Goal: Information Seeking & Learning: Learn about a topic

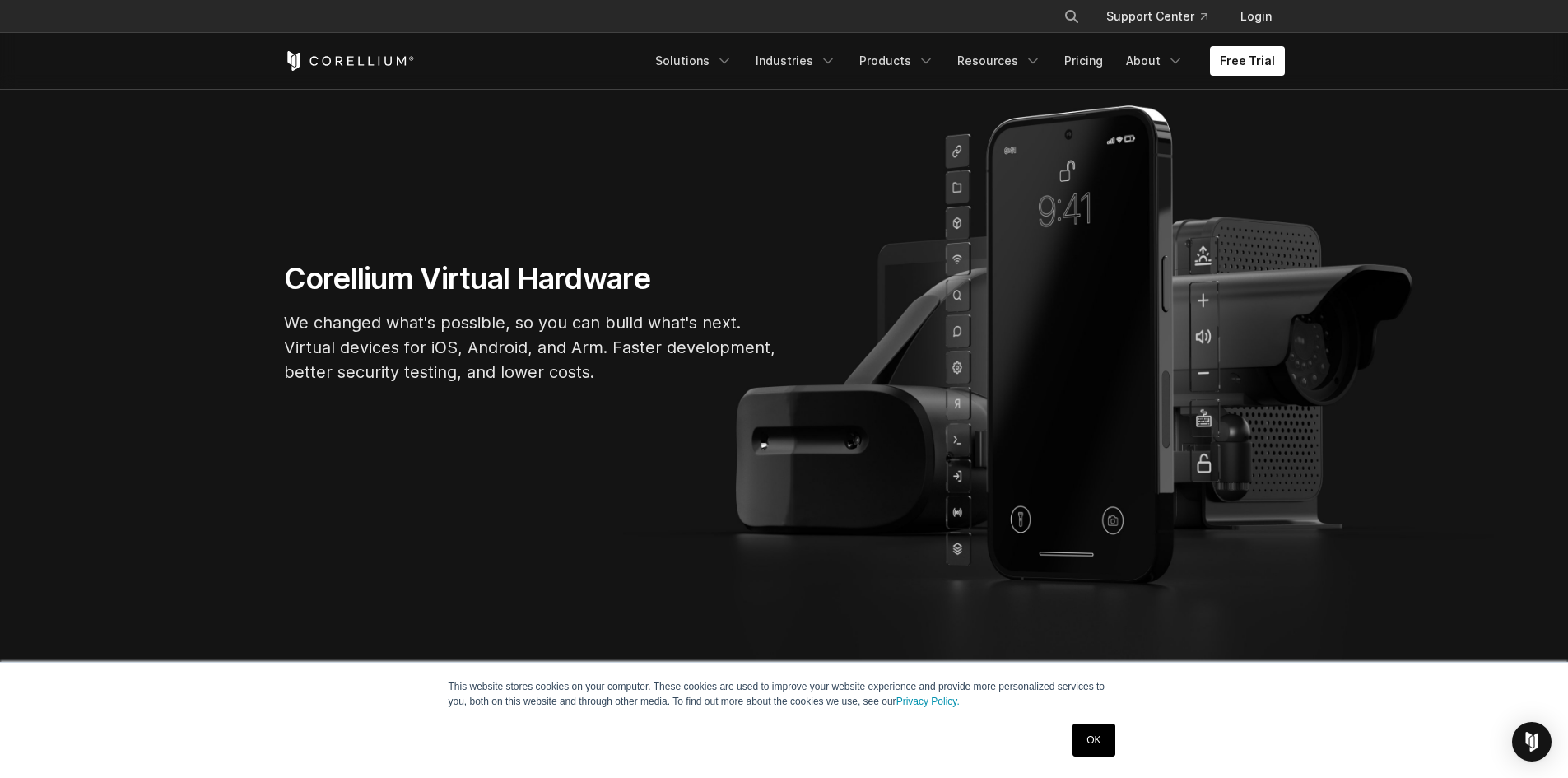
scroll to position [330, 0]
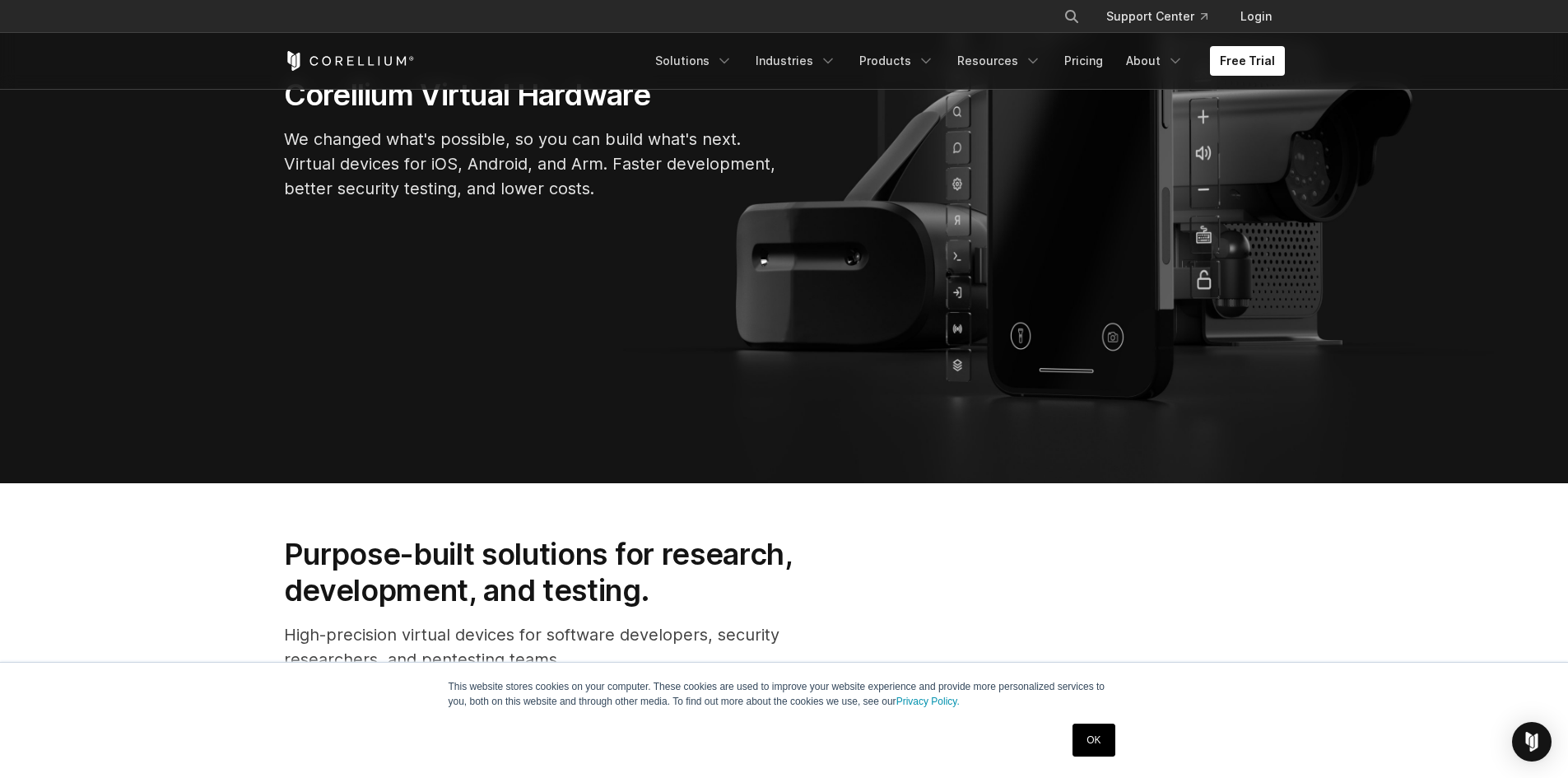
click at [1088, 752] on link "OK" at bounding box center [1093, 740] width 42 height 33
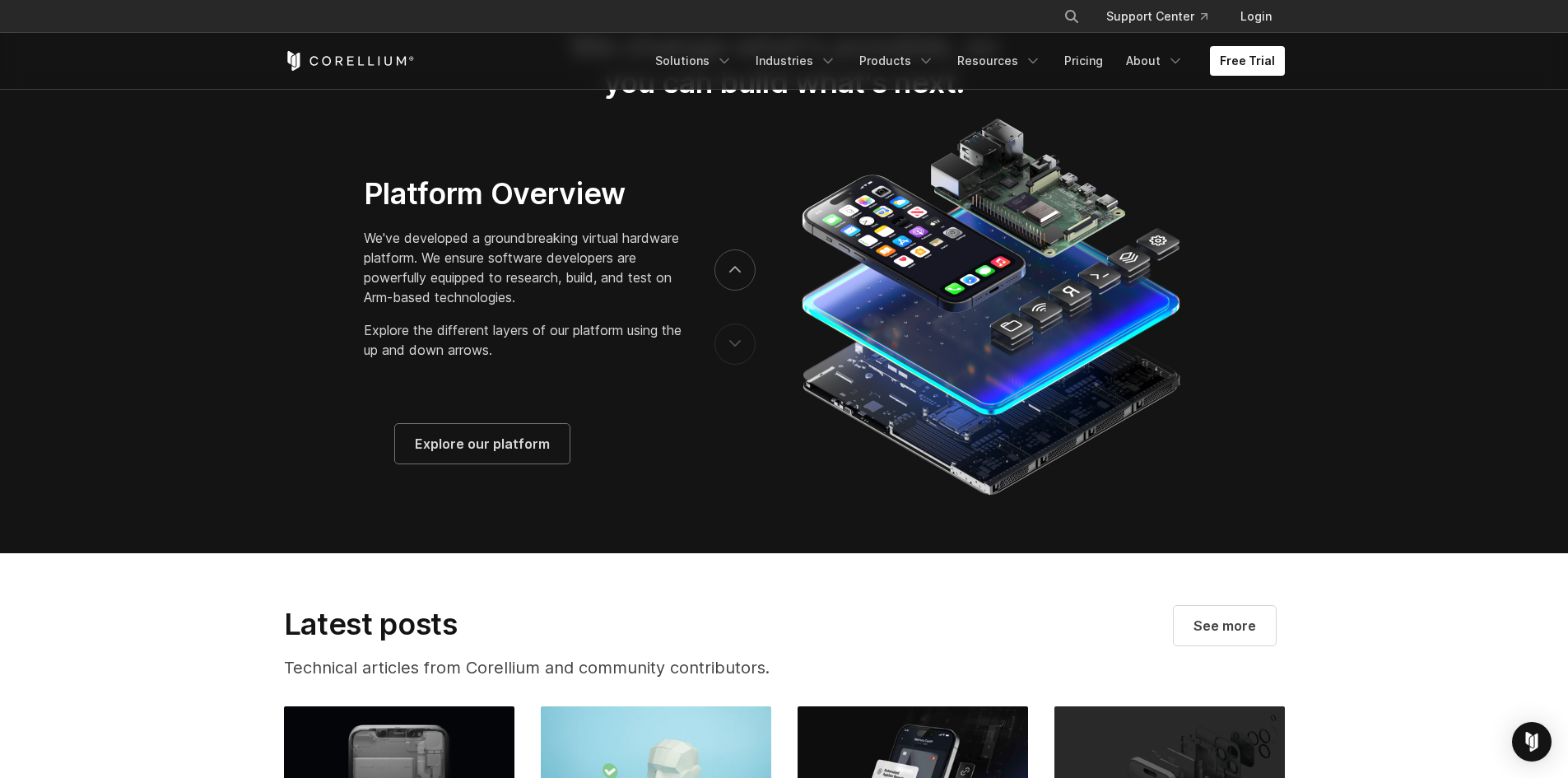
scroll to position [2716, 0]
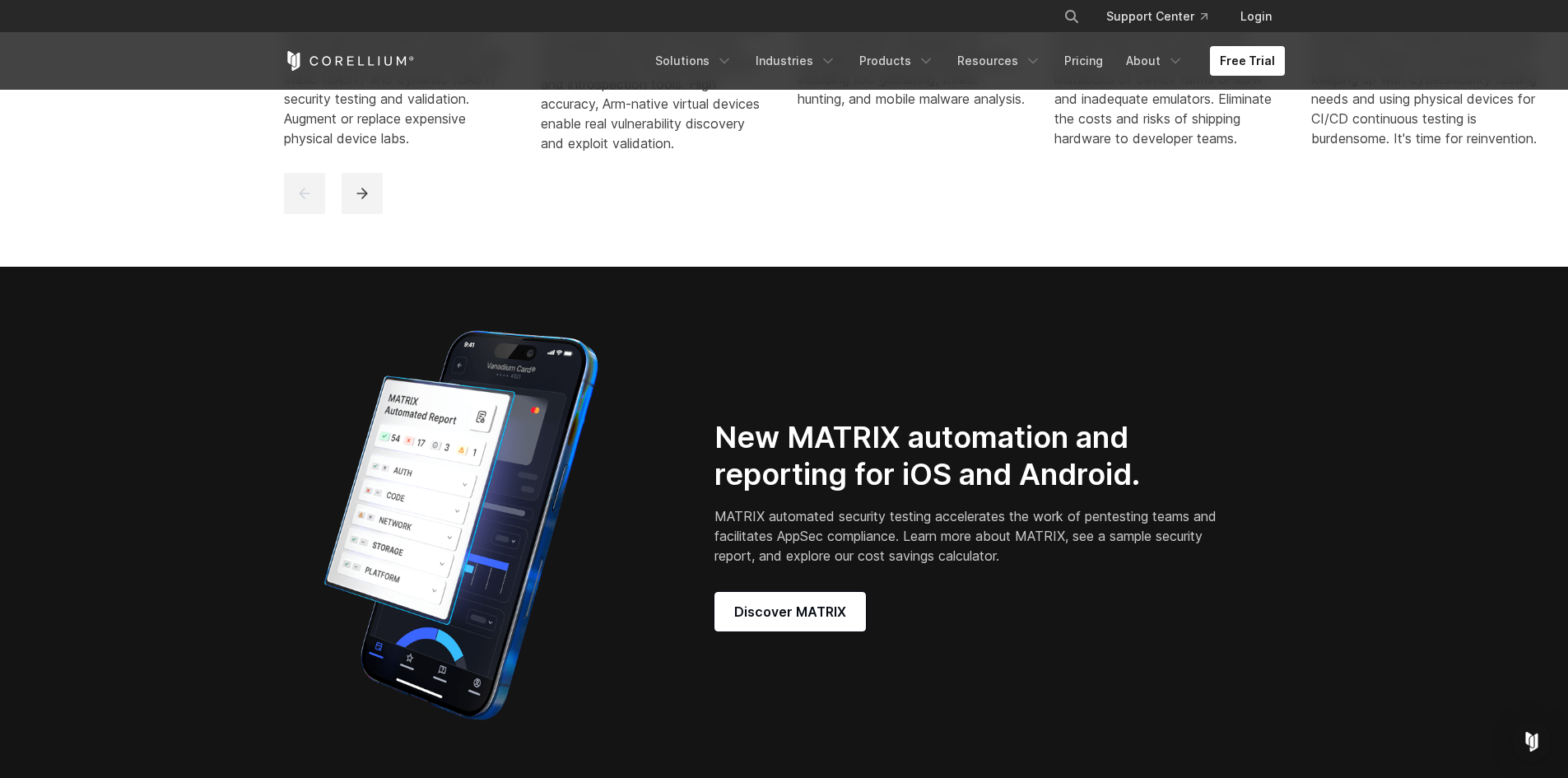
scroll to position [1317, 0]
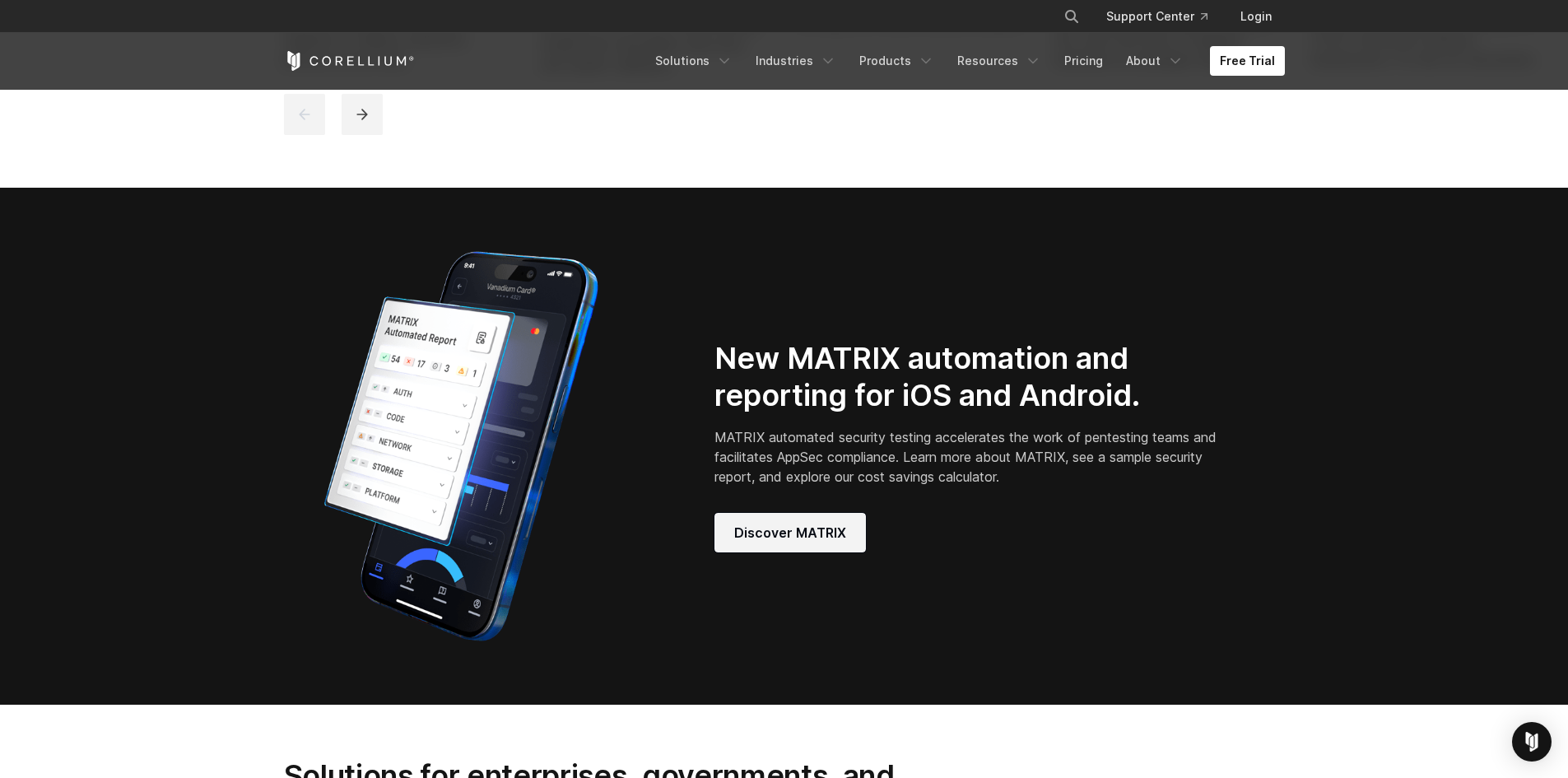
click at [799, 552] on link "Discover MATRIX" at bounding box center [790, 531] width 152 height 39
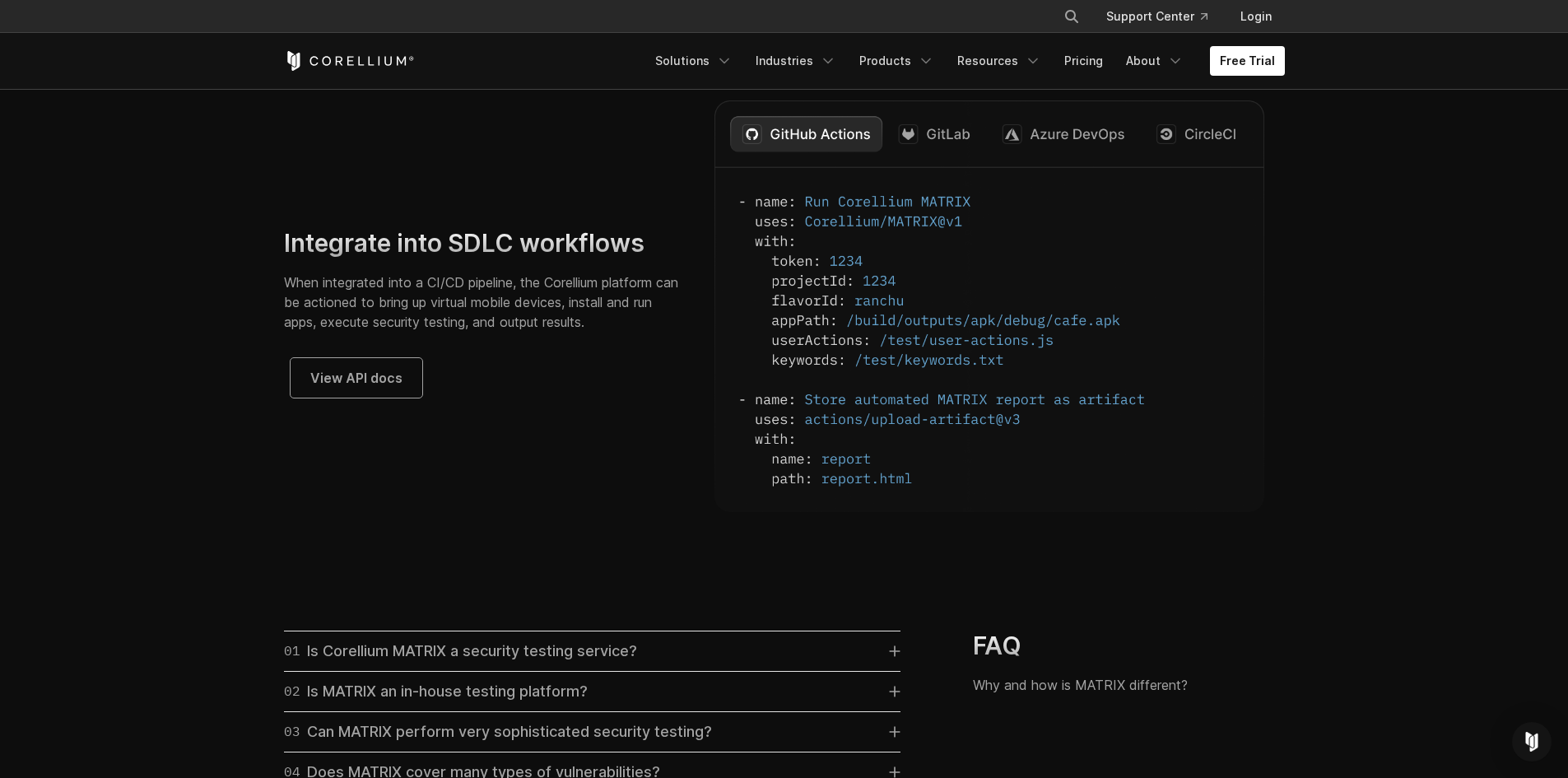
scroll to position [4032, 0]
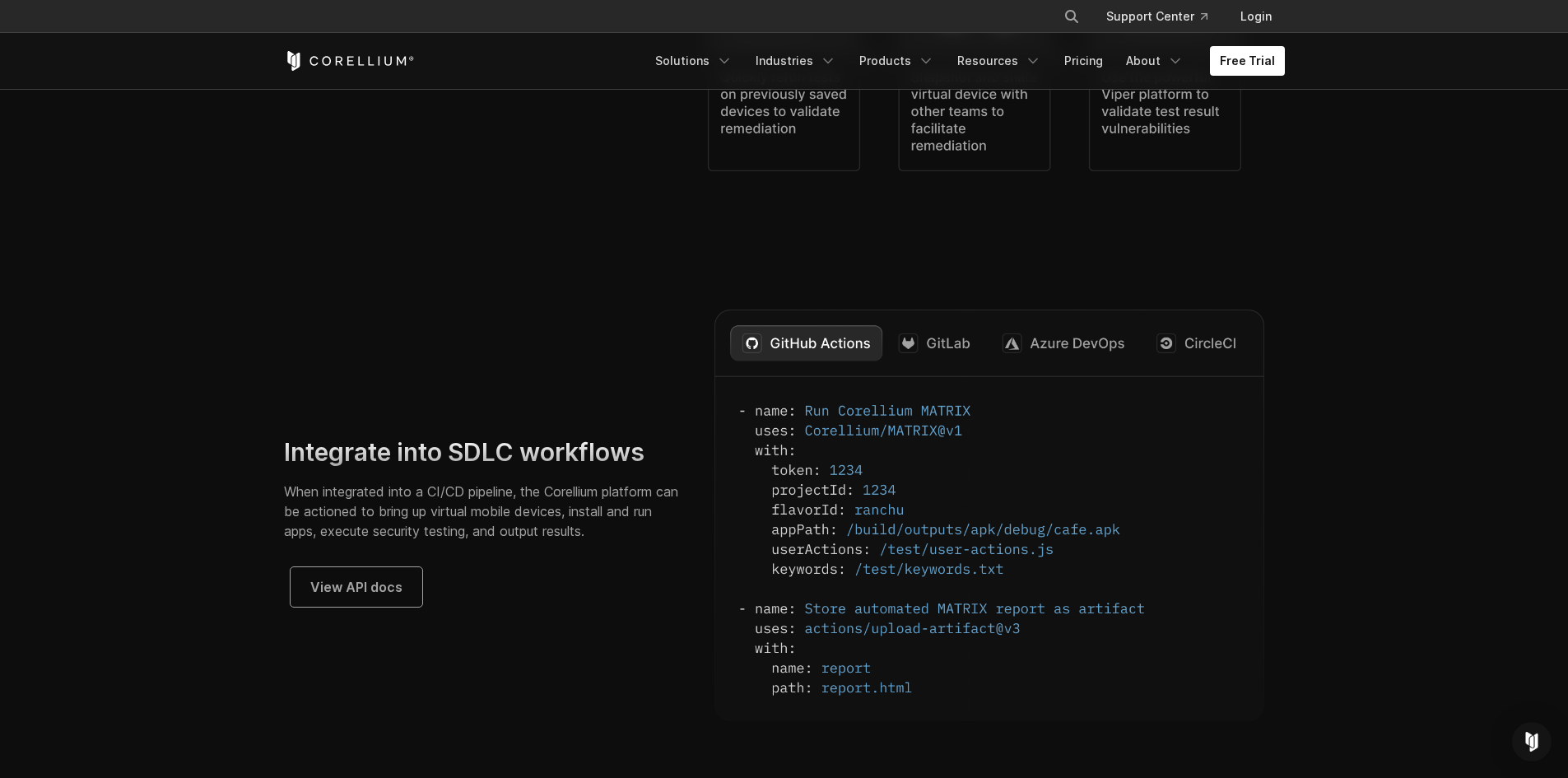
click at [253, 336] on section "Integrate into SDLC workflows When integrated into a CI/CD pipeline, the Corell…" at bounding box center [784, 509] width 1568 height 504
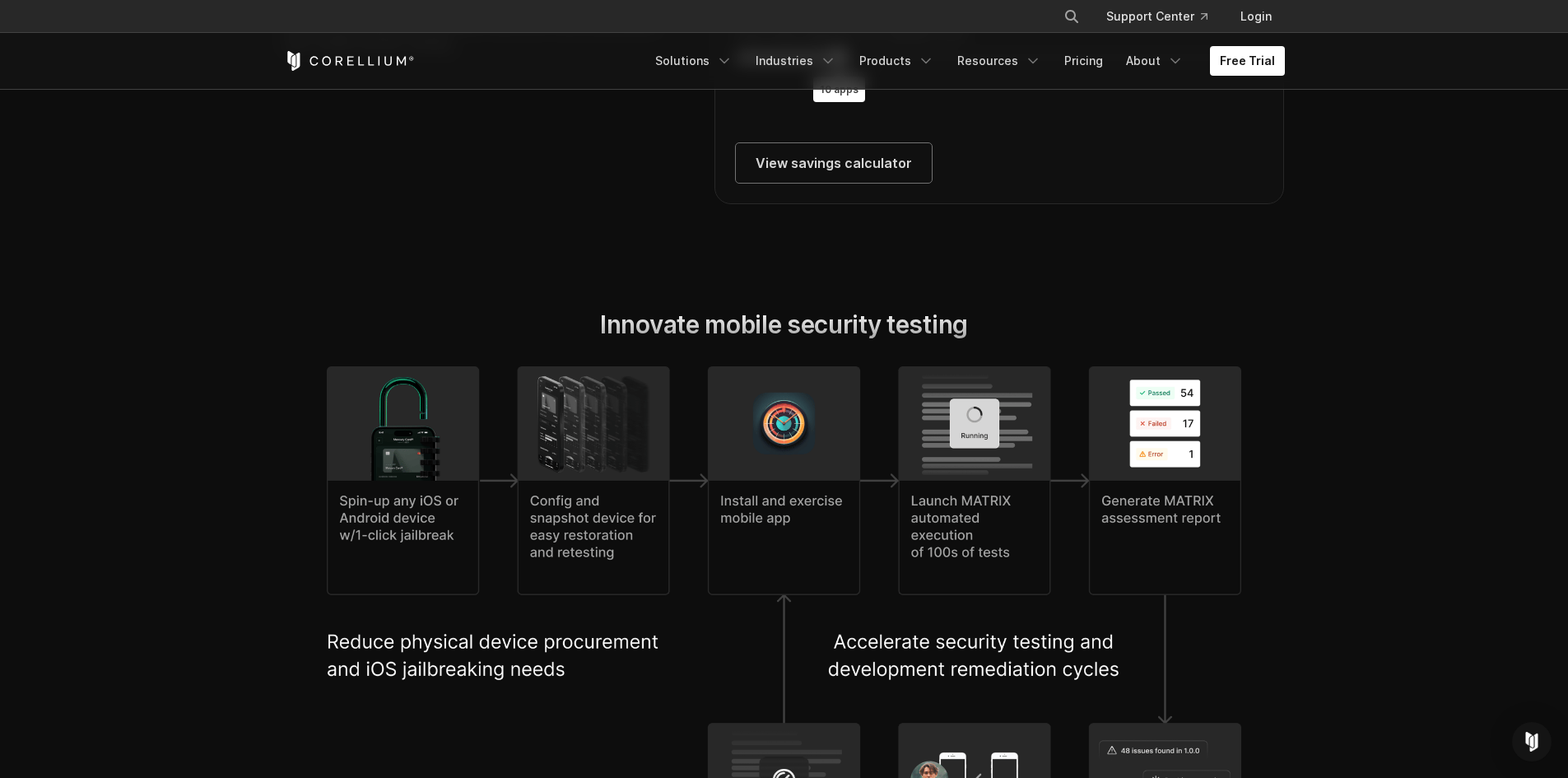
scroll to position [3128, 0]
